Goal: Task Accomplishment & Management: Use online tool/utility

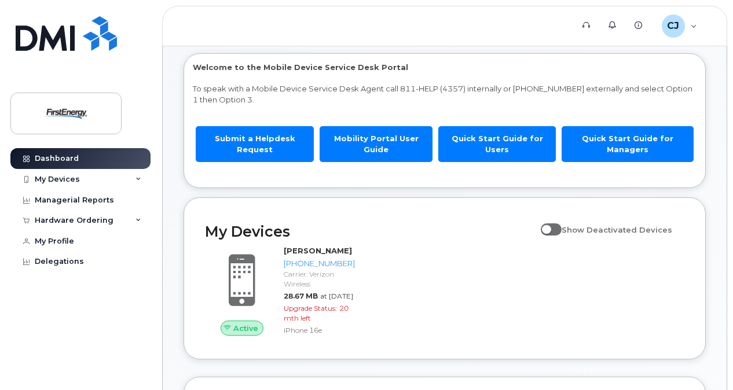
scroll to position [49, 0]
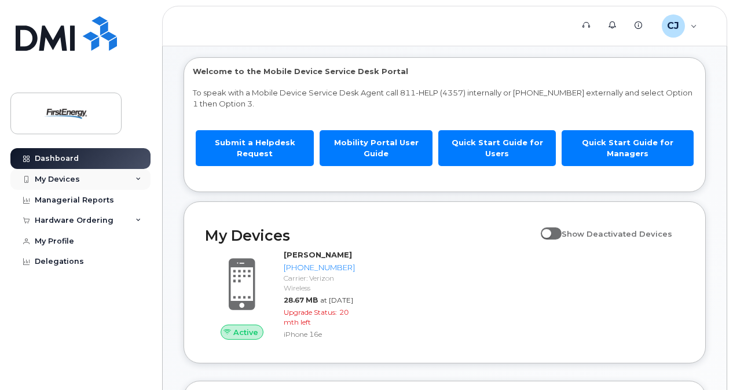
click at [59, 178] on div "My Devices" at bounding box center [57, 179] width 45 height 9
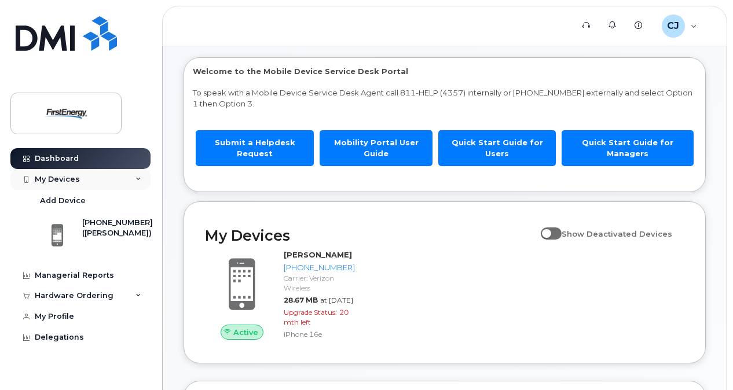
click at [138, 177] on icon at bounding box center [138, 180] width 6 height 6
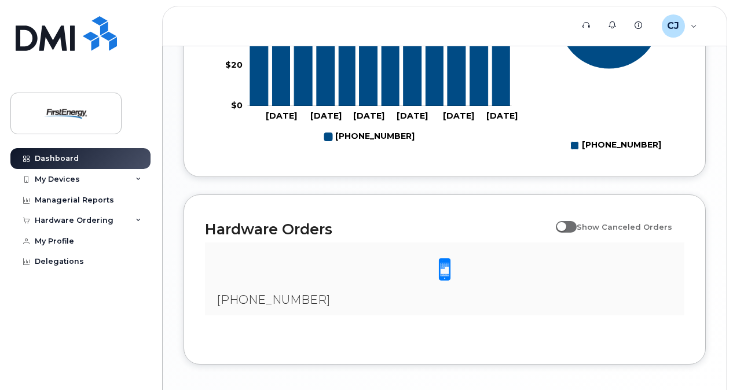
scroll to position [669, 0]
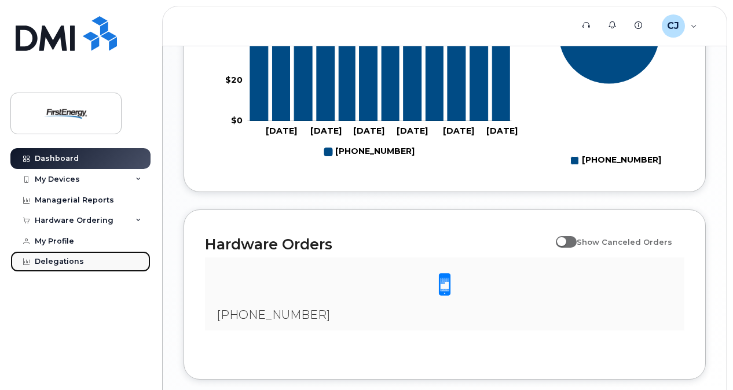
click at [54, 261] on div "Delegations" at bounding box center [59, 261] width 49 height 9
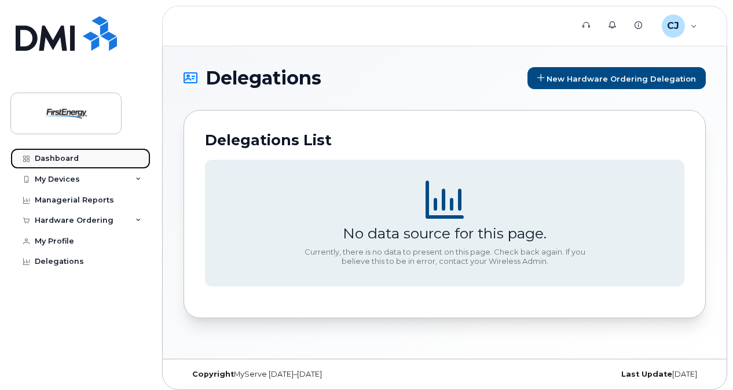
click at [57, 160] on div "Dashboard" at bounding box center [57, 158] width 44 height 9
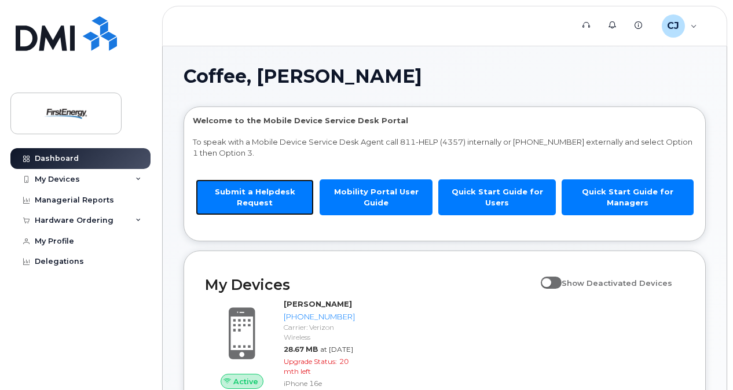
click at [260, 191] on link "Submit a Helpdesk Request" at bounding box center [255, 197] width 118 height 35
